Goal: Transaction & Acquisition: Obtain resource

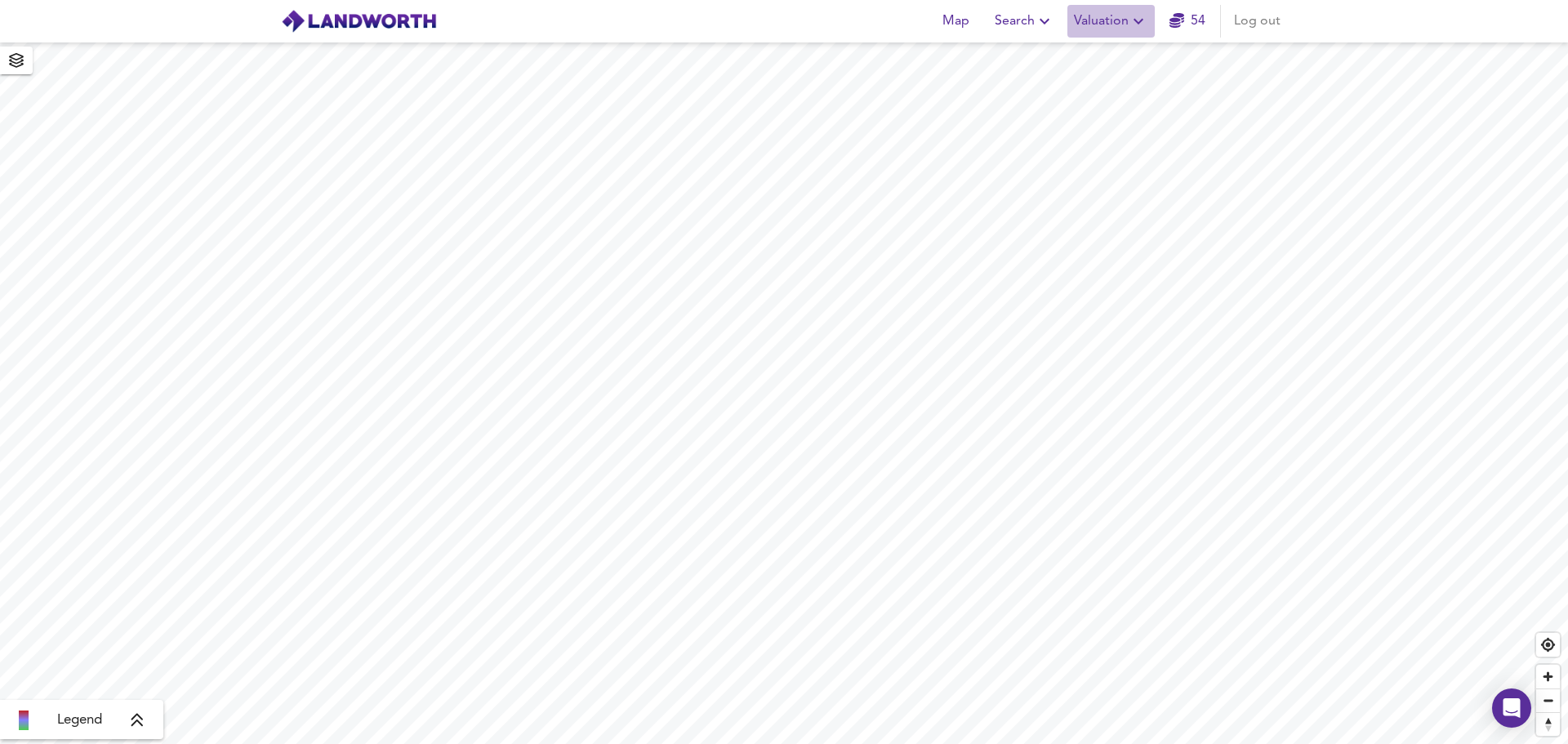
click at [1138, 22] on icon "button" at bounding box center [1138, 22] width 10 height 6
click at [1129, 56] on li "New Valuation Report" at bounding box center [1111, 59] width 196 height 29
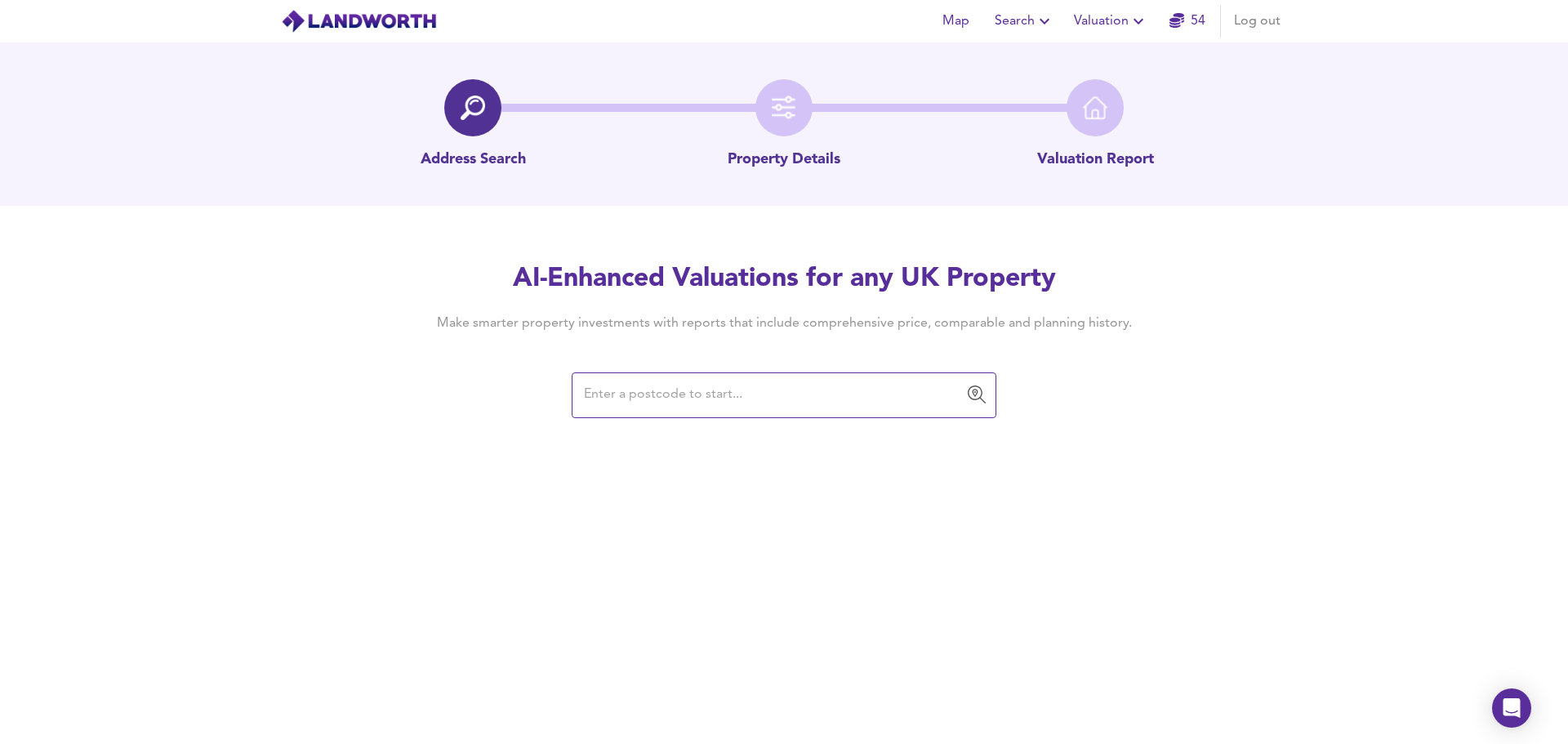
click at [691, 401] on input "text" at bounding box center [772, 395] width 386 height 31
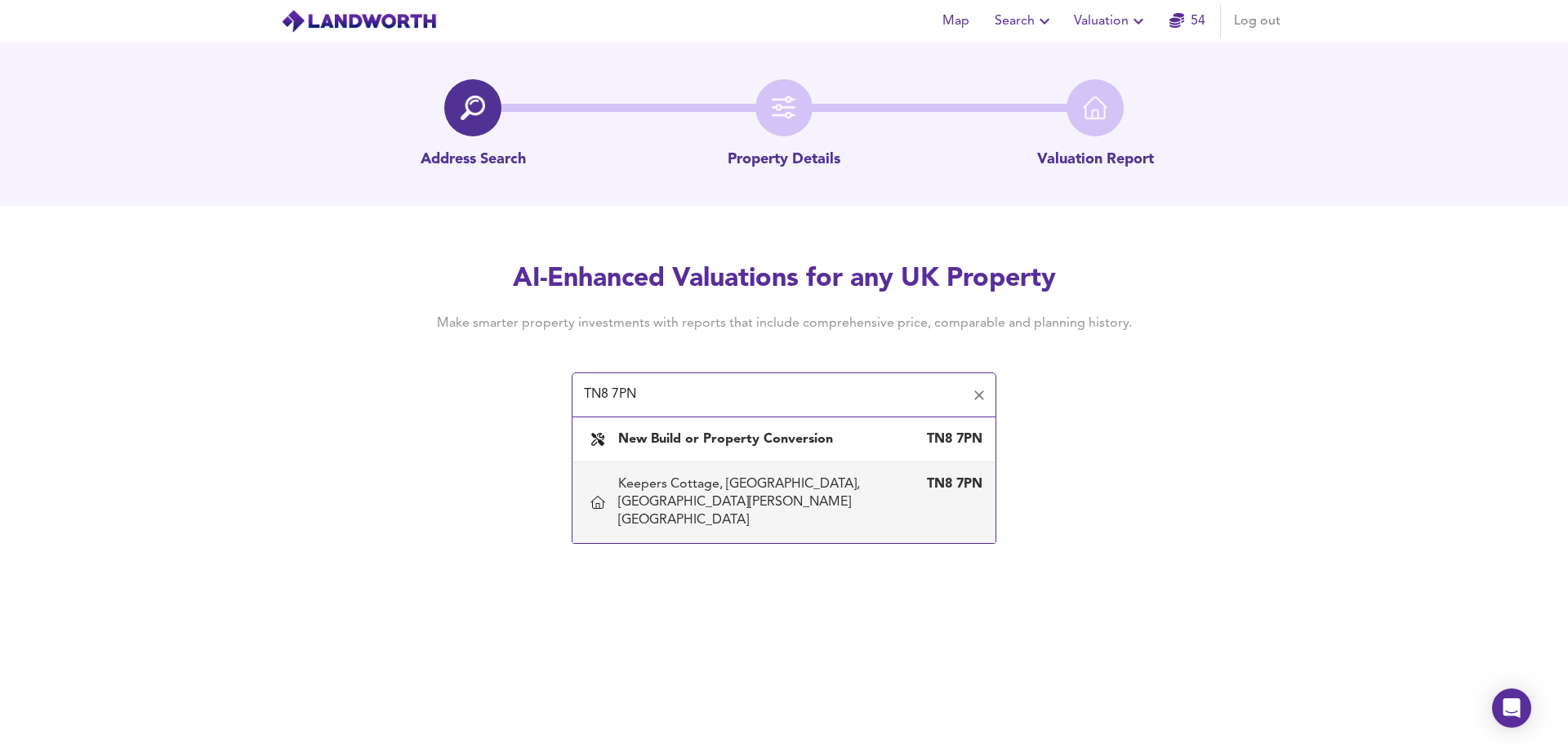
click at [704, 484] on div "Keepers Cottage, [GEOGRAPHIC_DATA], [GEOGRAPHIC_DATA][PERSON_NAME][GEOGRAPHIC_D…" at bounding box center [768, 502] width 299 height 54
type input "Keepers Cottage, [GEOGRAPHIC_DATA], [GEOGRAPHIC_DATA][PERSON_NAME][GEOGRAPHIC_D…"
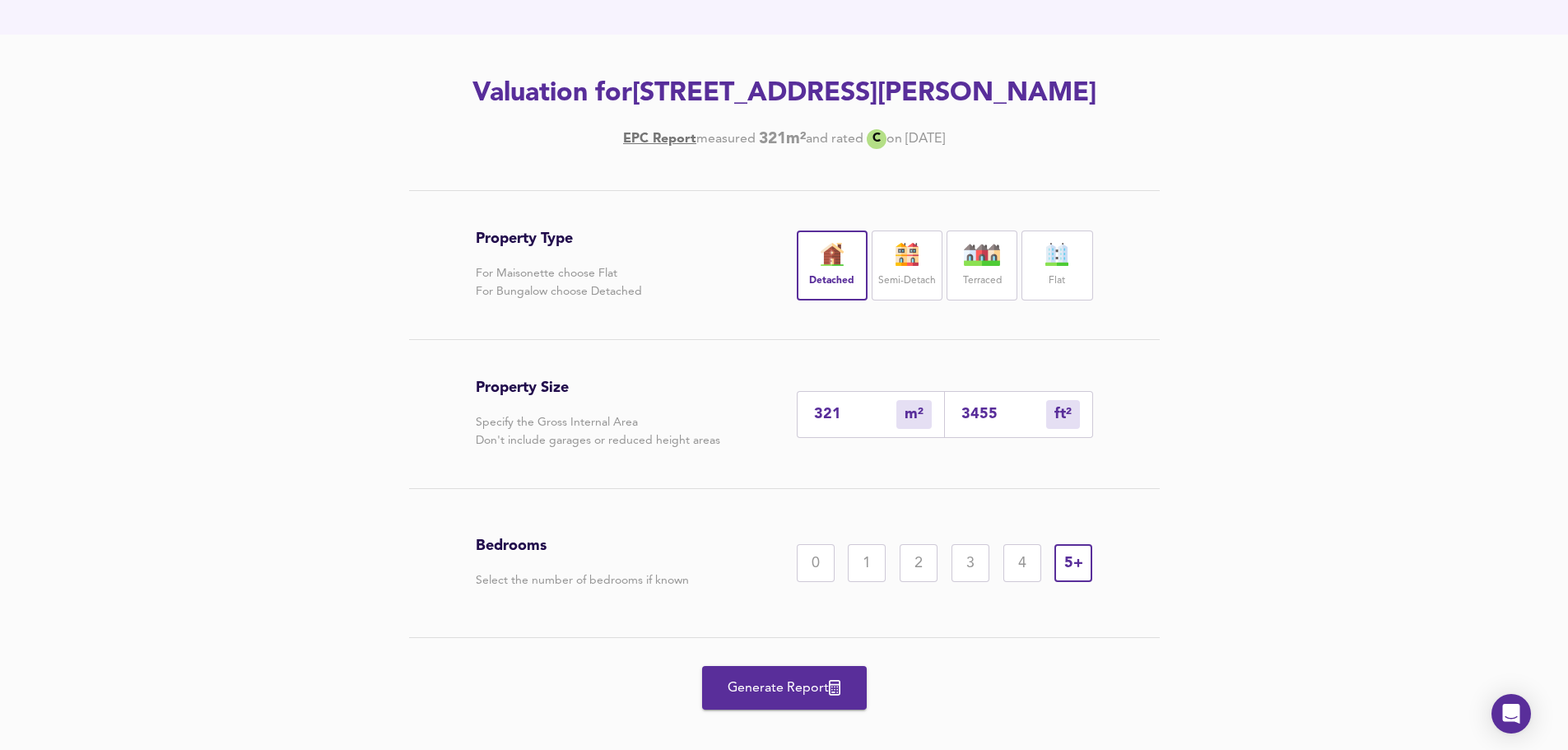
scroll to position [229, 0]
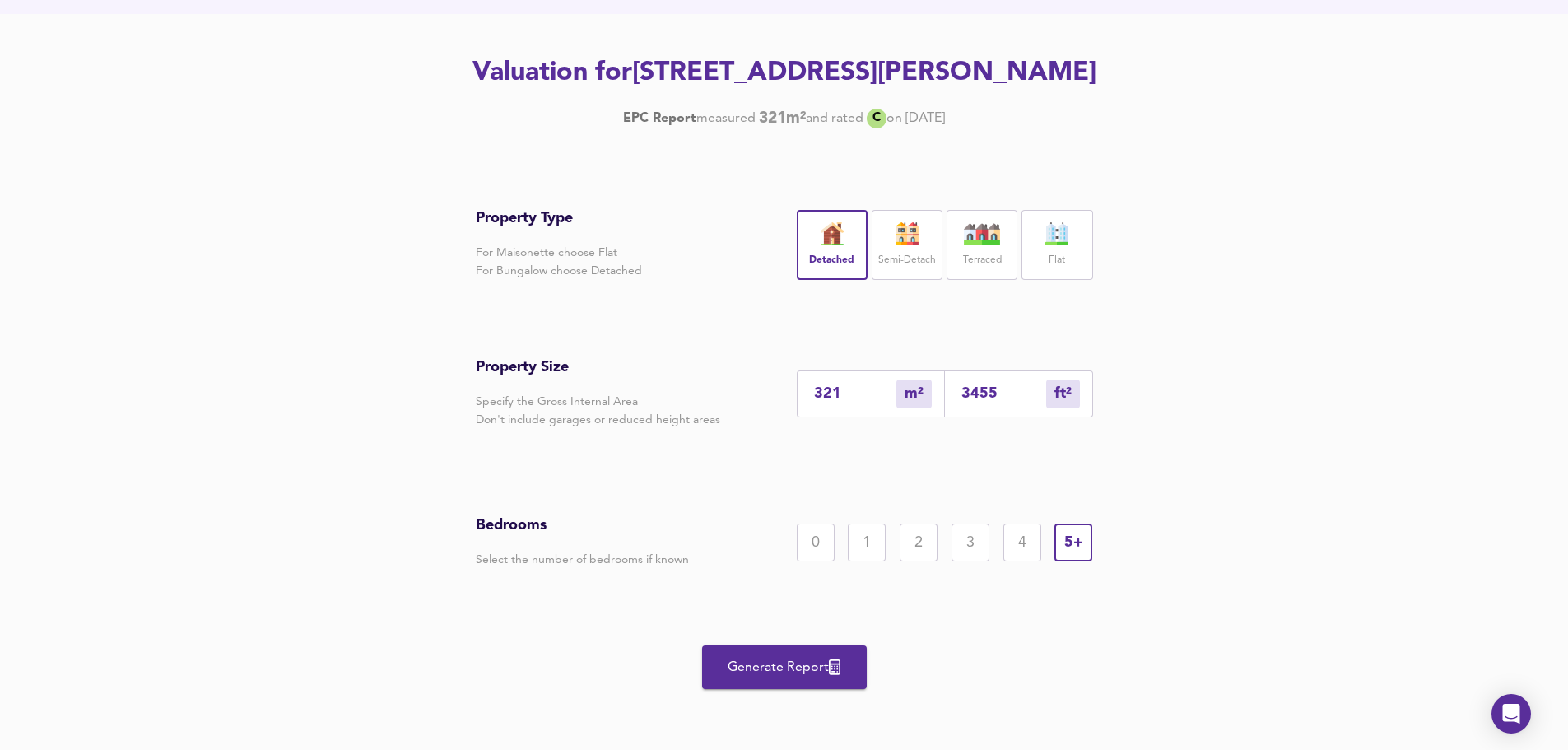
click at [788, 674] on span "Generate Report" at bounding box center [784, 667] width 132 height 23
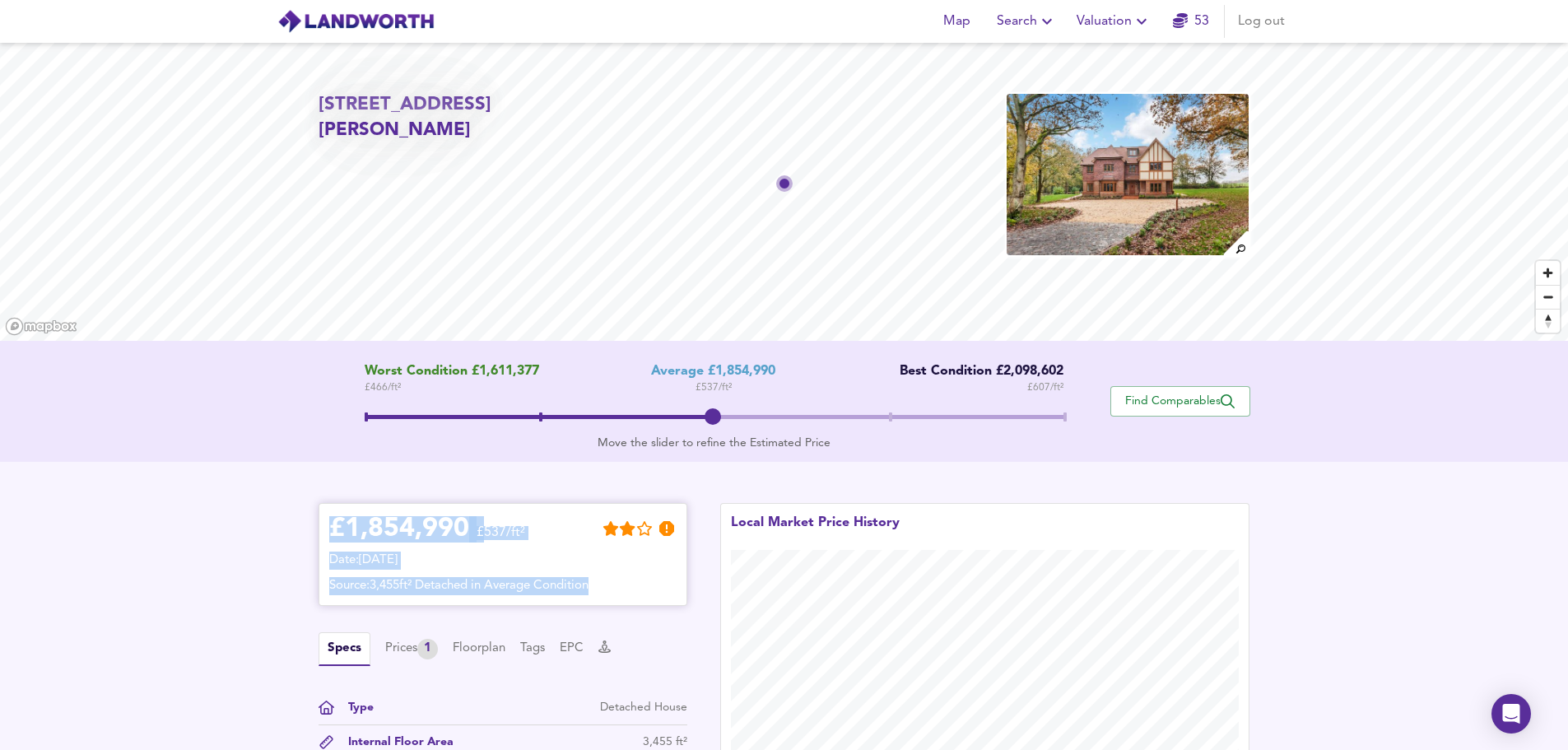
drag, startPoint x: 323, startPoint y: 528, endPoint x: 642, endPoint y: 589, distance: 324.8
click at [642, 589] on div "£ 1,854,990 £537/ft² Date: [DATE] Source: 3,455ft² Detached in Average Condition" at bounding box center [502, 555] width 369 height 103
copy div "£ 1,854,990 £537/ft² Date: [DATE] Source: 3,455ft² Detached in Average Condition"
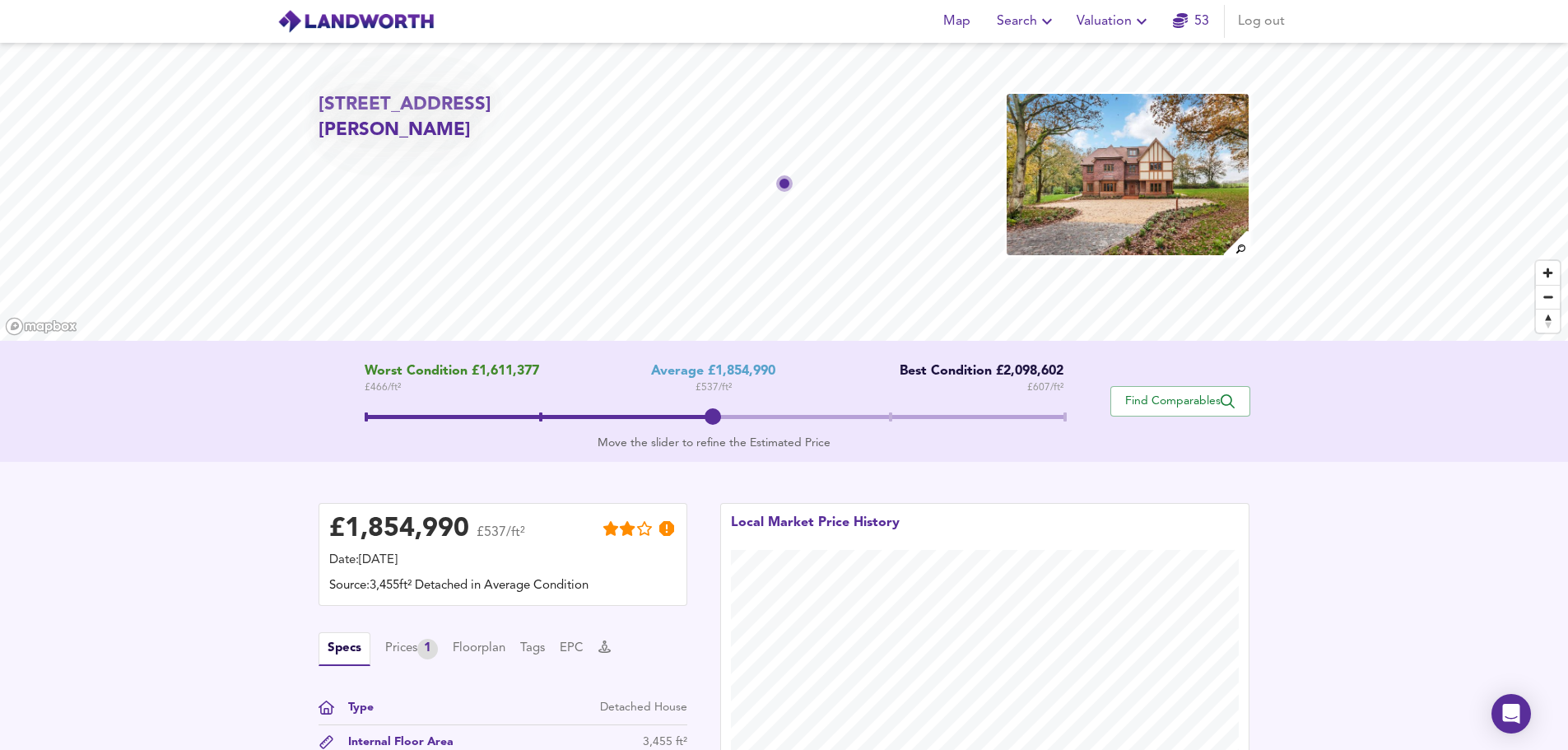
click at [1378, 491] on div "£ 1,854,990 £537/ft² Date: [DATE] Source: 3,455ft² Detached in Average Conditio…" at bounding box center [784, 658] width 1568 height 393
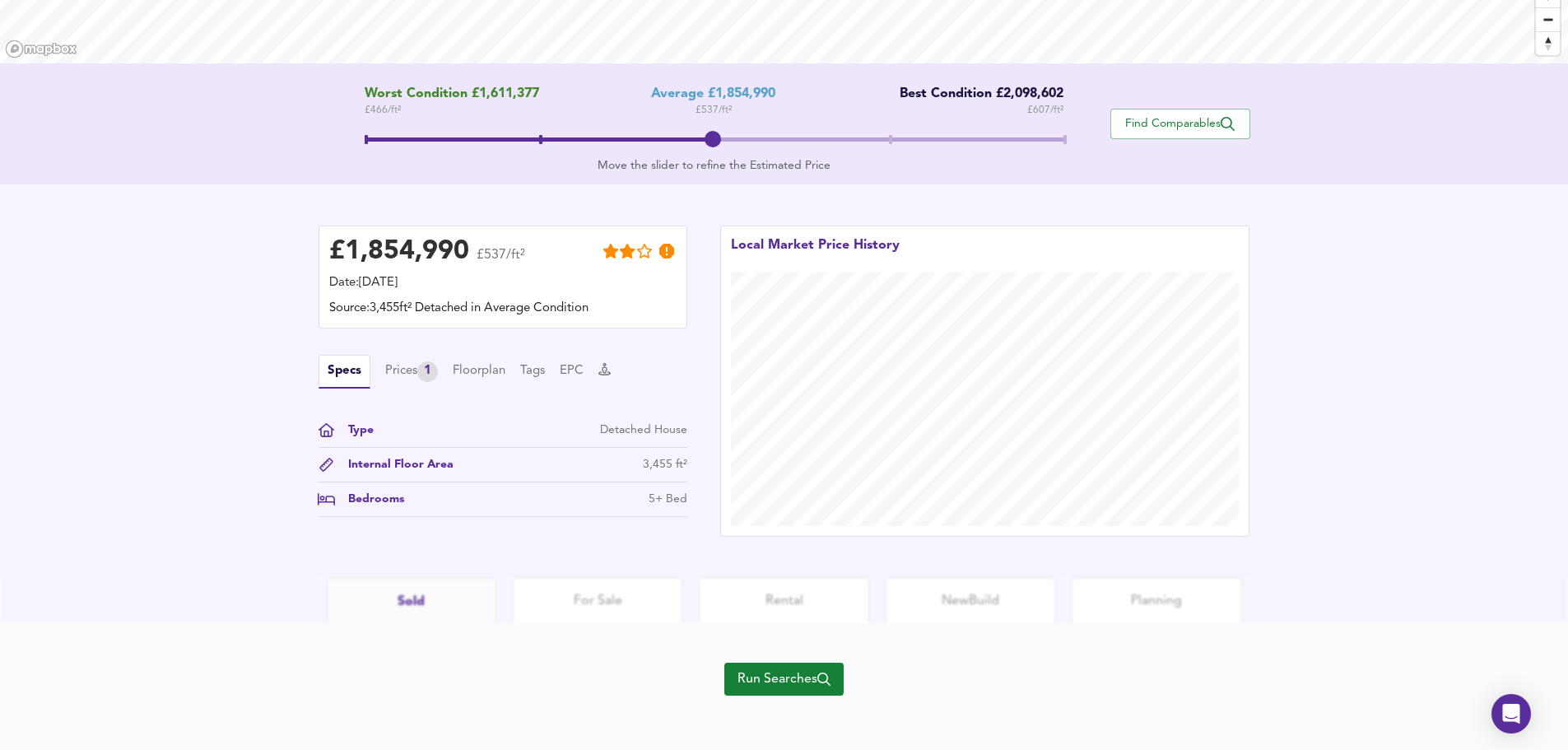
scroll to position [243, 0]
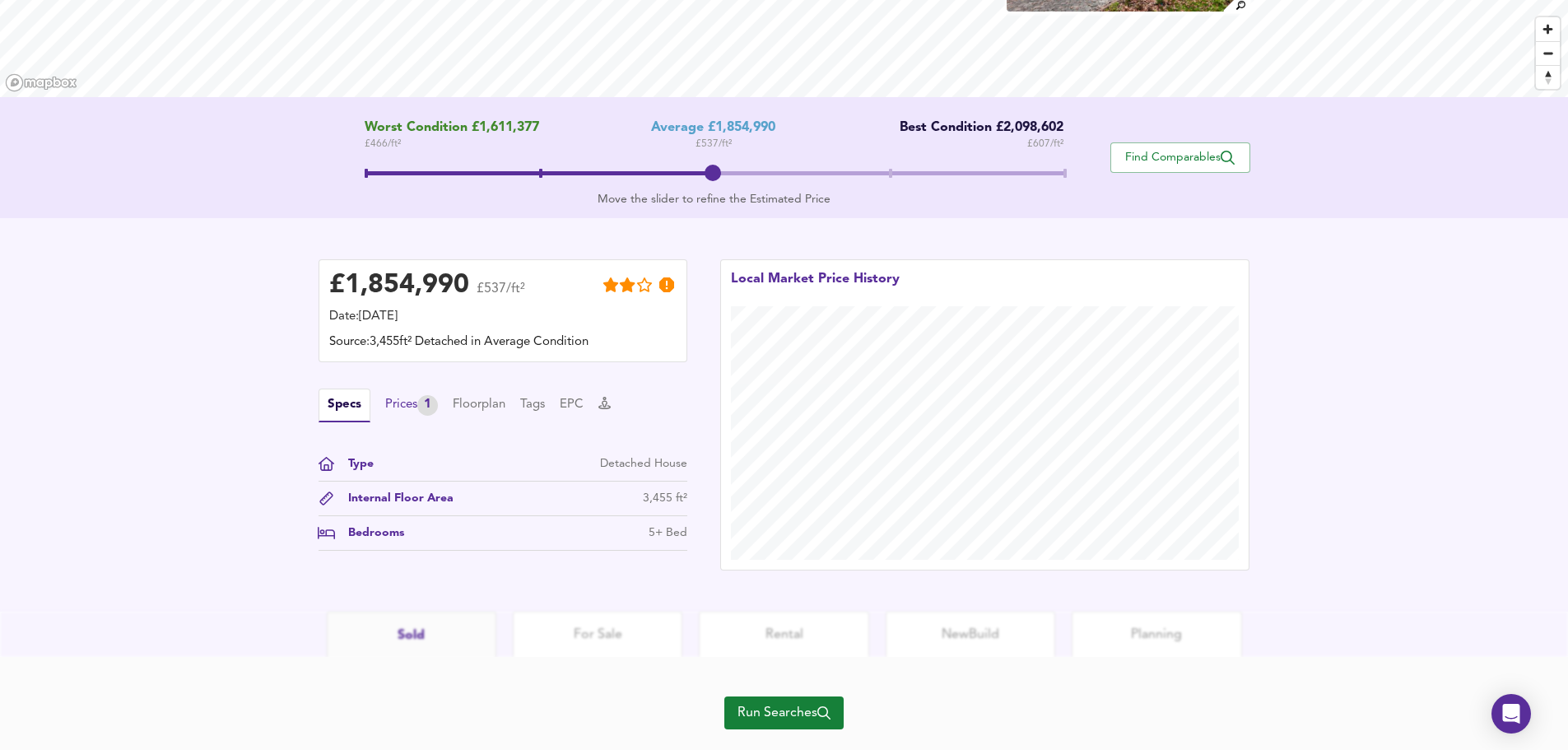
click at [400, 400] on div "Prices 1" at bounding box center [412, 406] width 52 height 21
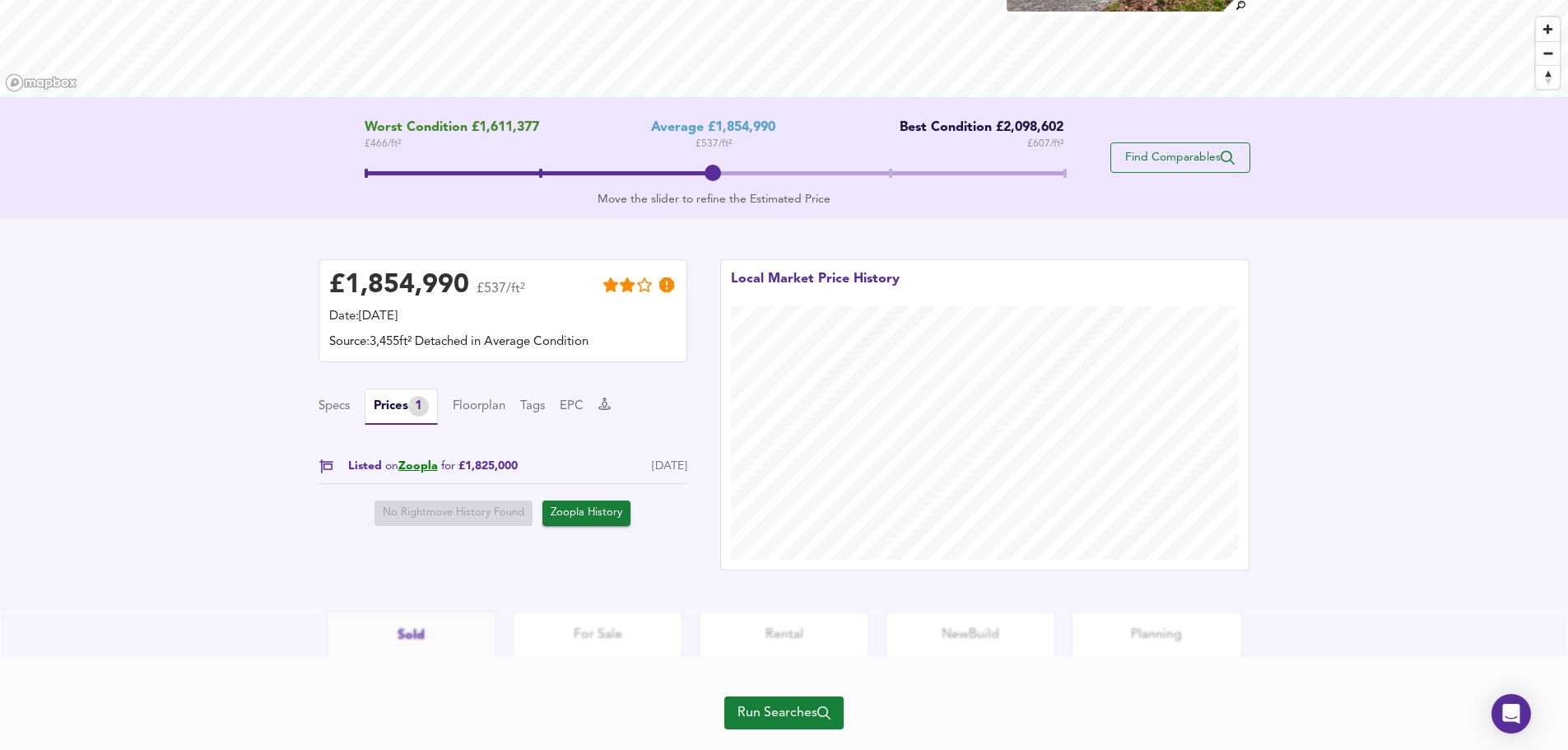
click at [1162, 157] on span "Find Comparables" at bounding box center [1181, 158] width 122 height 16
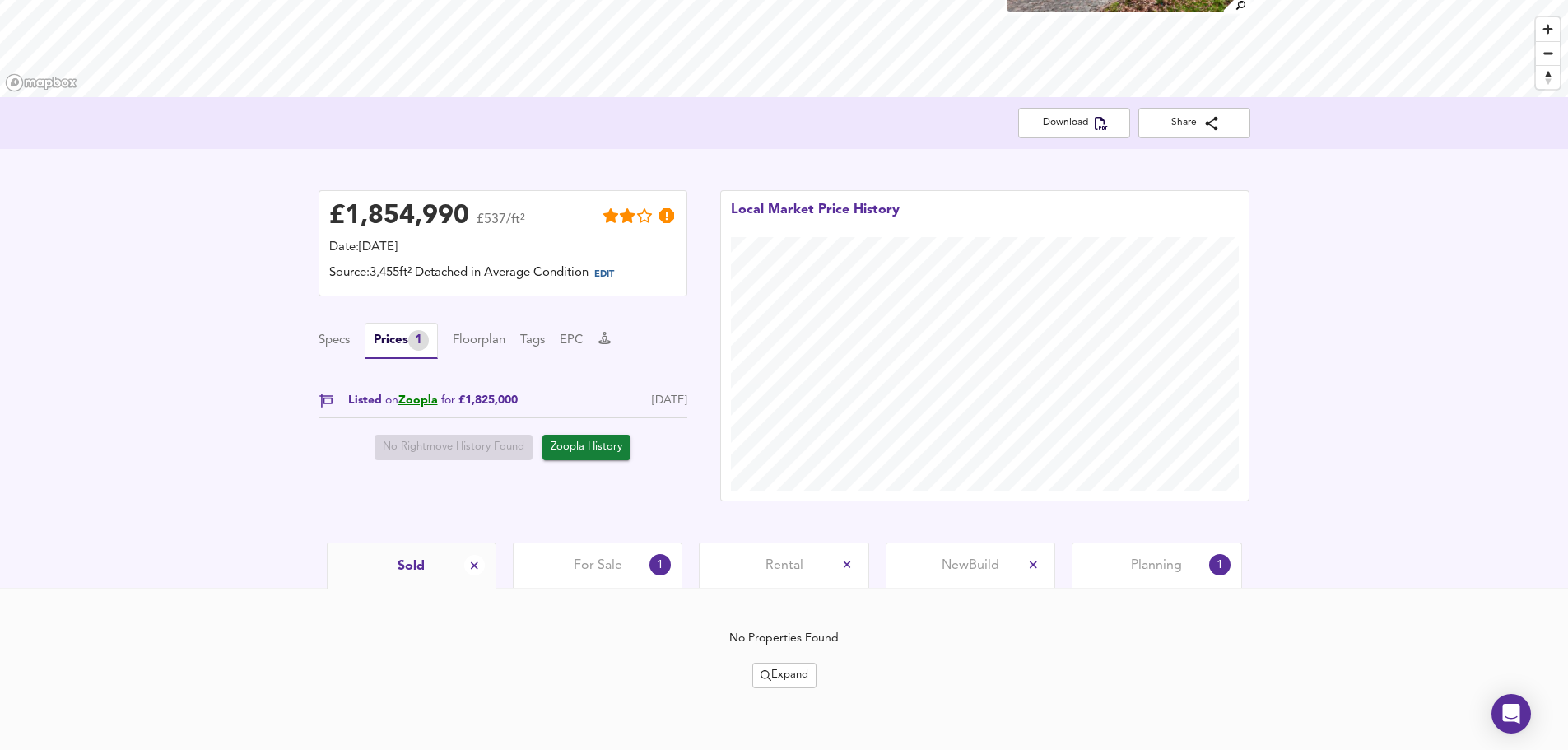
click at [1143, 566] on span "Planning" at bounding box center [1156, 565] width 51 height 18
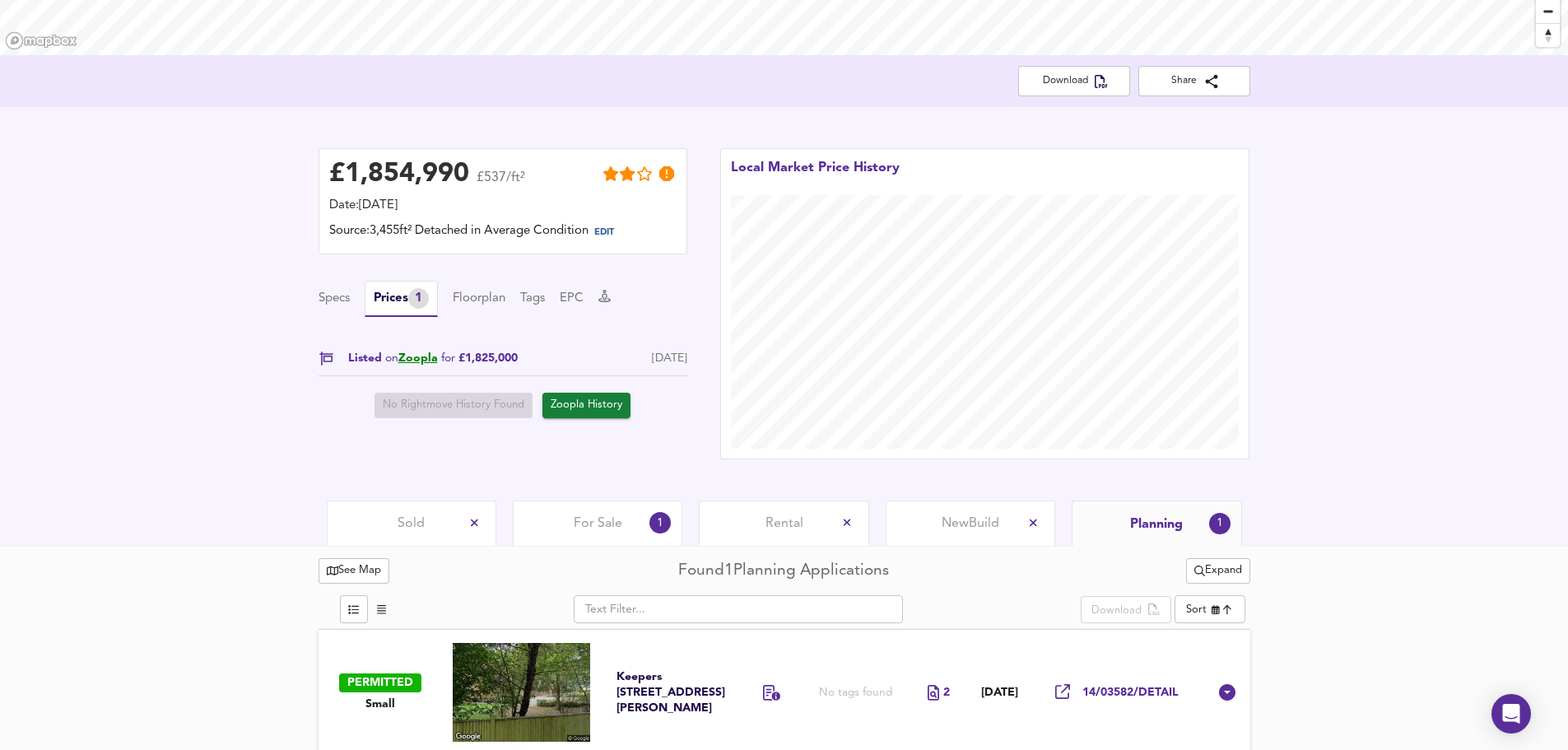
scroll to position [299, 0]
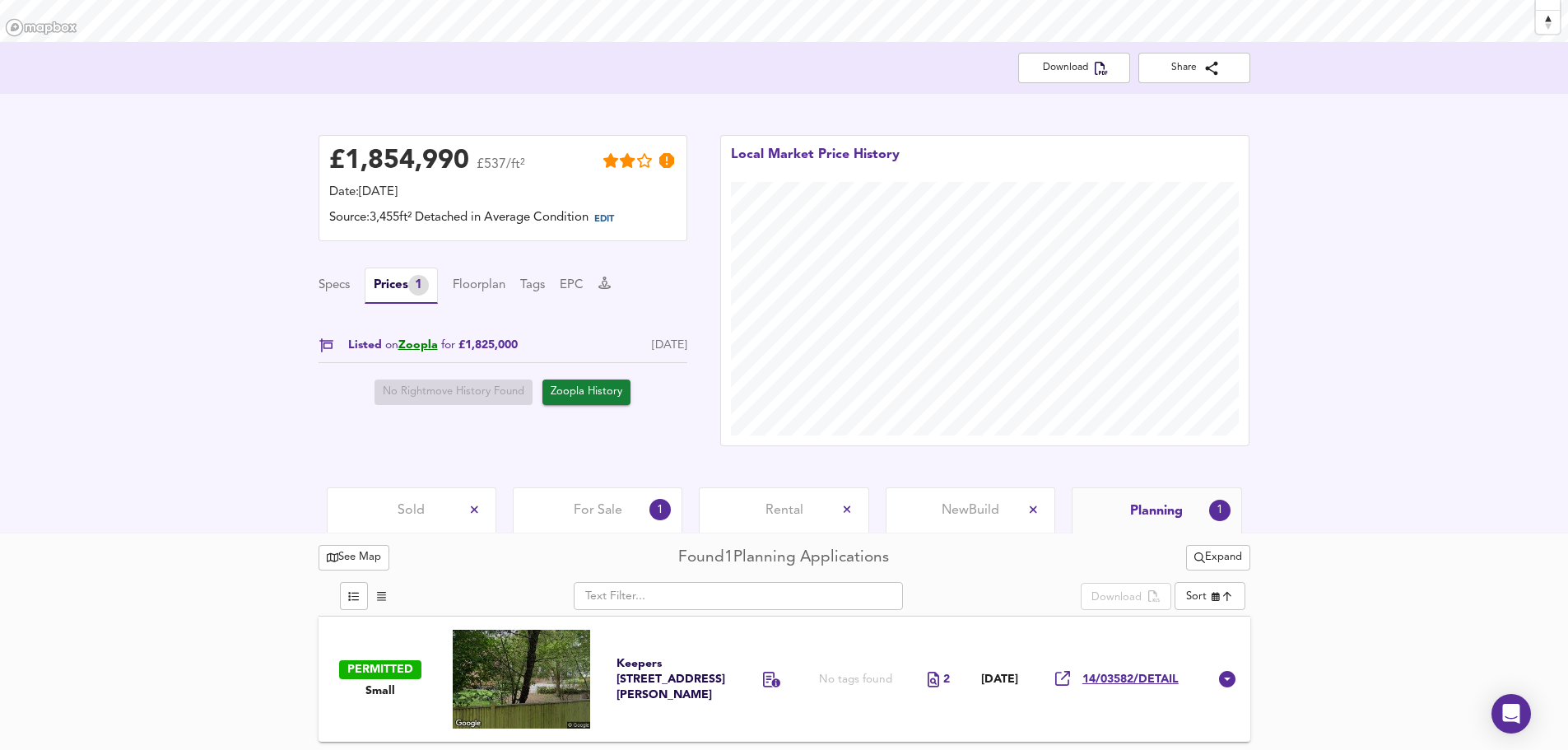
click at [1103, 678] on span "14/03582/DETAIL" at bounding box center [1130, 679] width 96 height 16
click at [1075, 65] on span "Download" at bounding box center [1074, 68] width 85 height 17
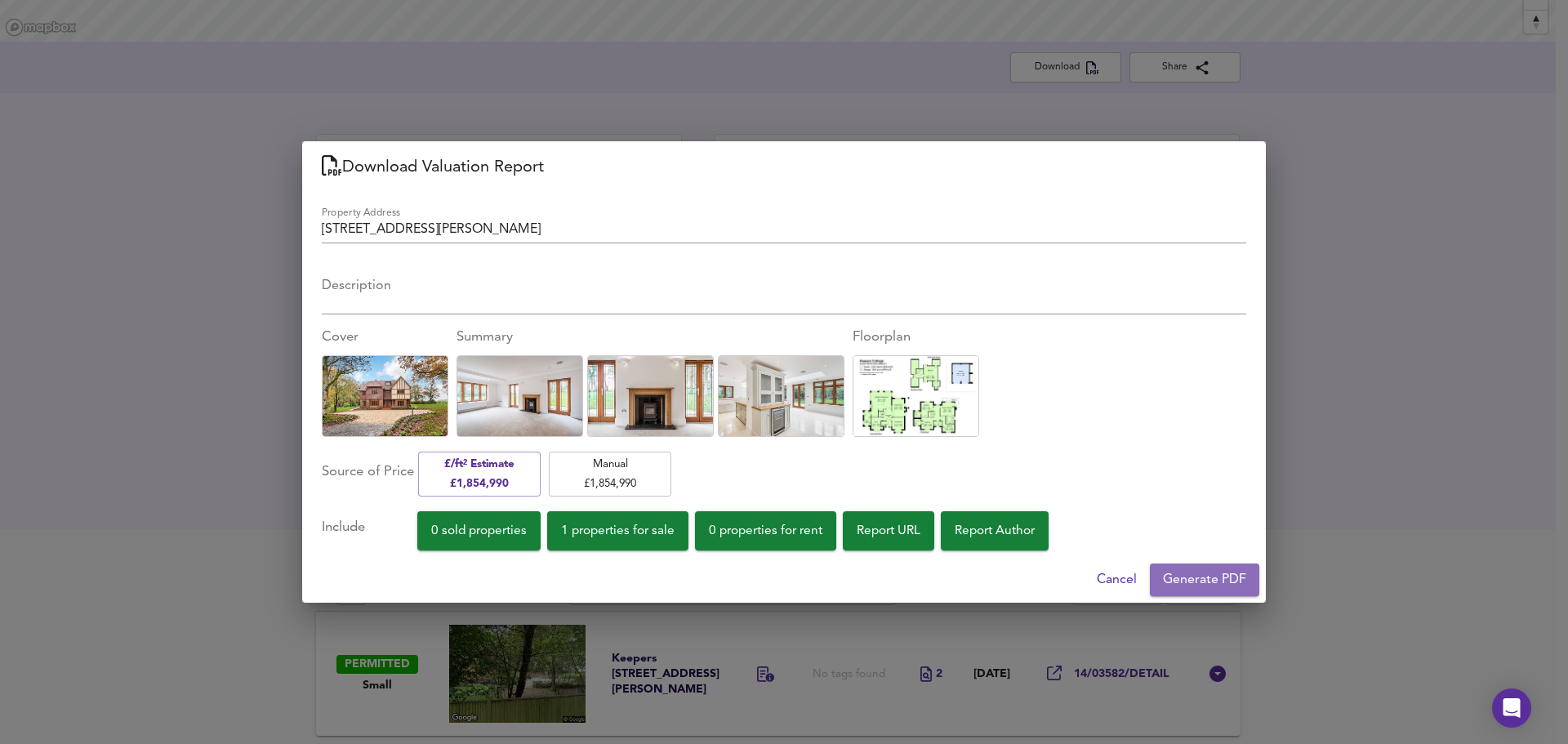
click at [1199, 577] on span "Generate PDF" at bounding box center [1205, 580] width 83 height 22
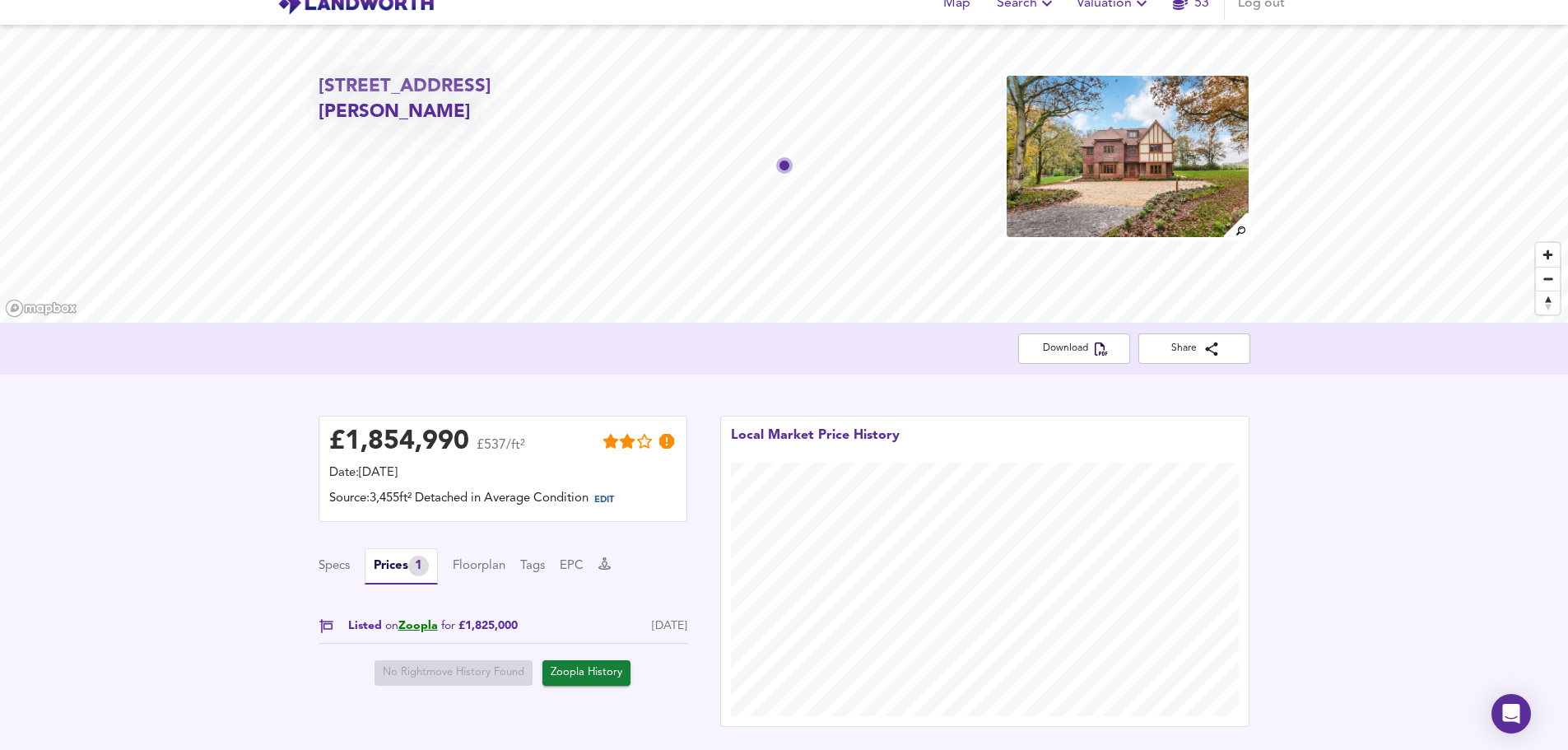
scroll to position [0, 0]
